Goal: Task Accomplishment & Management: Use online tool/utility

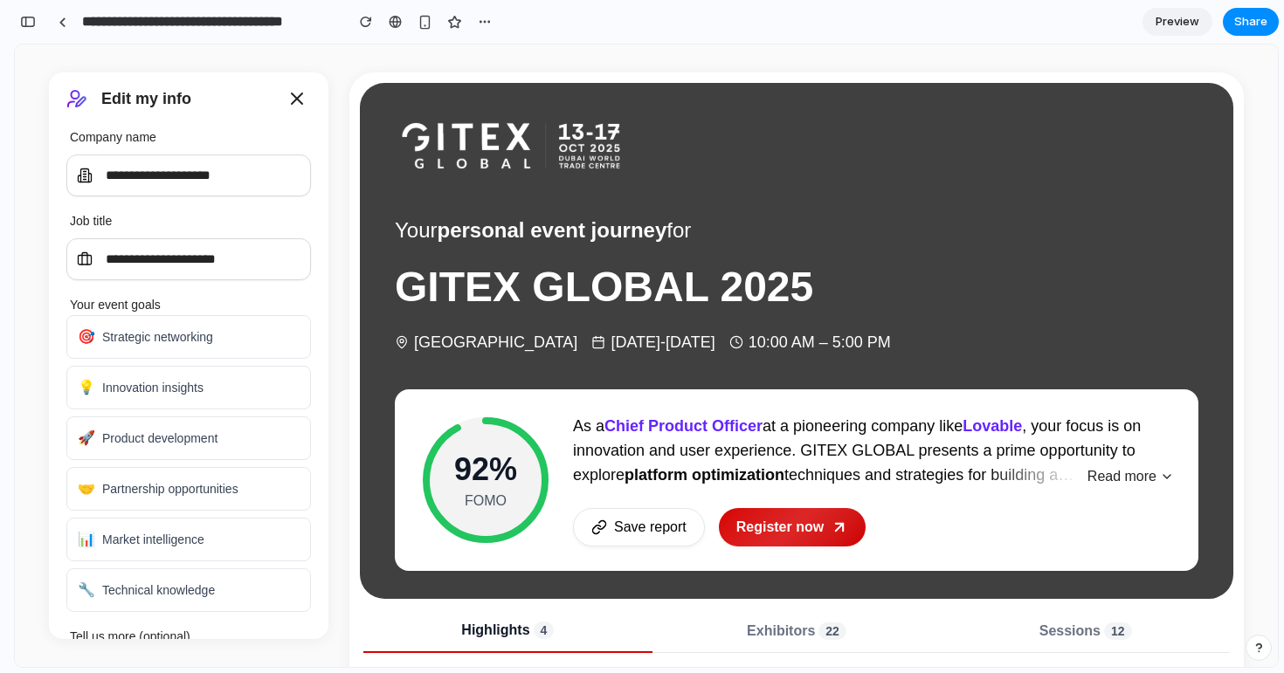
click at [1167, 29] on span "Preview" at bounding box center [1177, 21] width 44 height 17
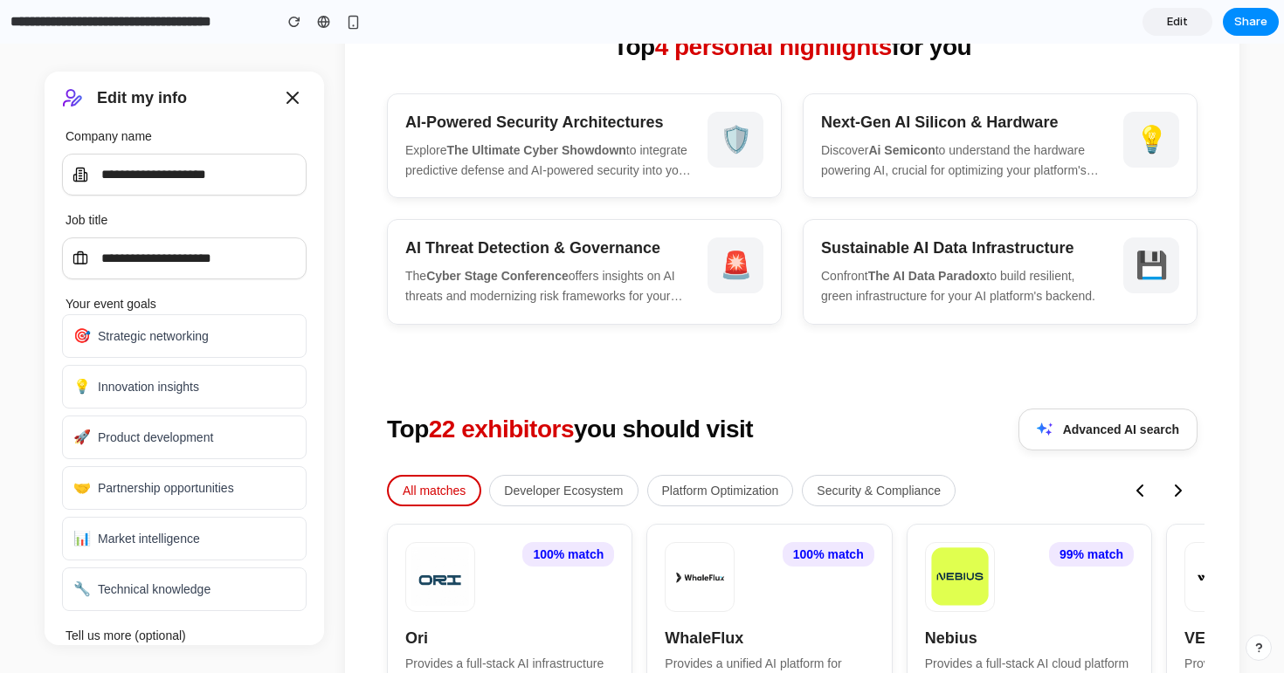
scroll to position [670, 0]
click at [235, 263] on input "**********" at bounding box center [184, 259] width 245 height 42
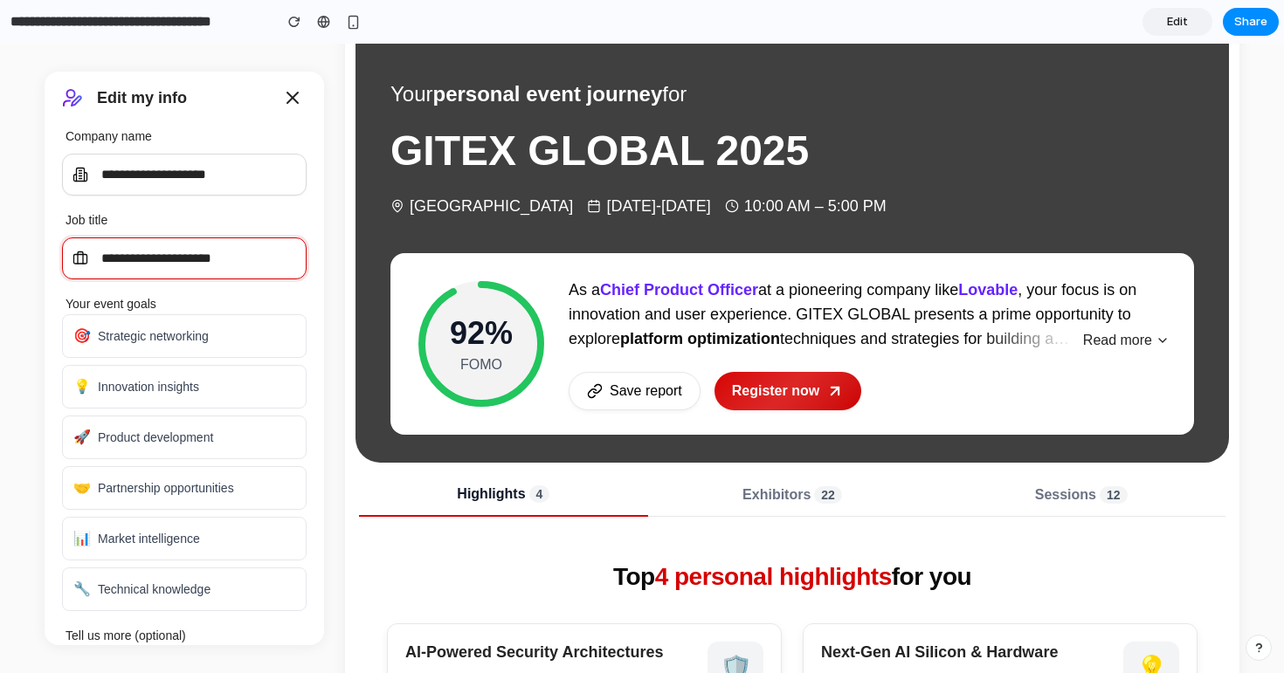
scroll to position [3, 0]
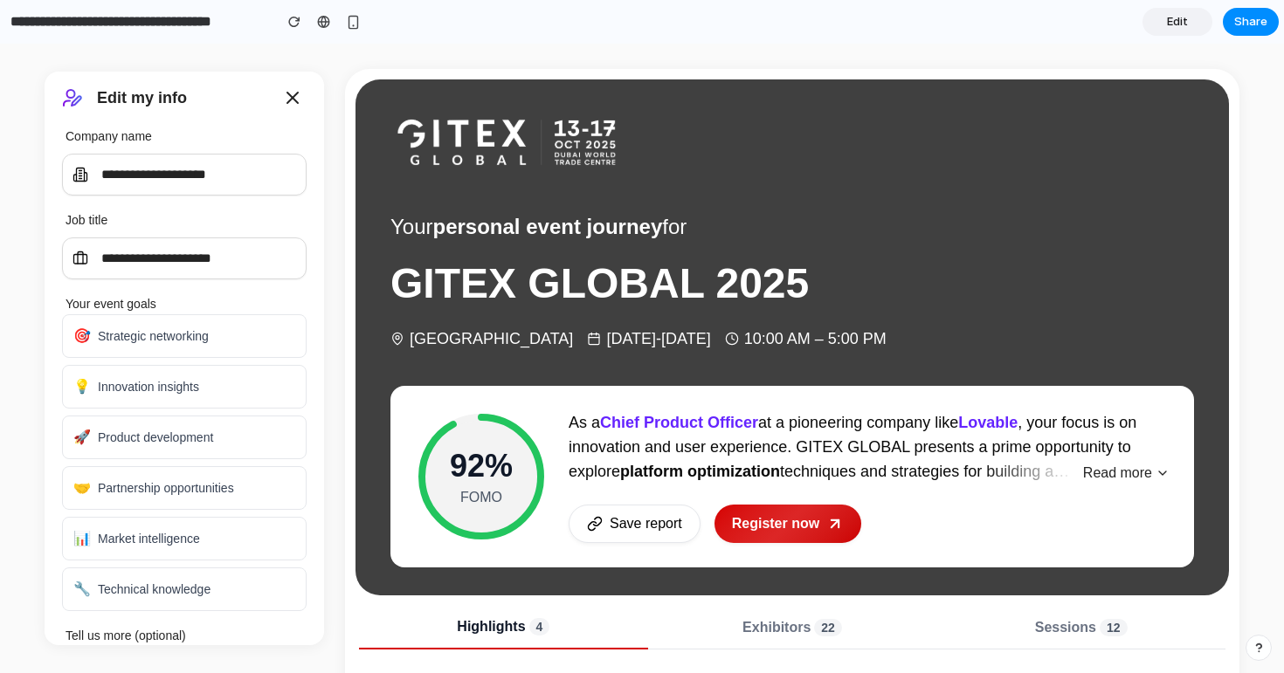
click at [211, 321] on div "🎯 Strategic networking" at bounding box center [184, 336] width 245 height 44
click at [239, 350] on div "🎯 Strategic networking" at bounding box center [184, 336] width 245 height 44
click at [219, 390] on div "💡 Innovation insights" at bounding box center [184, 387] width 245 height 44
click at [297, 103] on icon at bounding box center [292, 98] width 10 height 10
click at [1162, 17] on link "Edit" at bounding box center [1177, 22] width 70 height 28
